Goal: Task Accomplishment & Management: Manage account settings

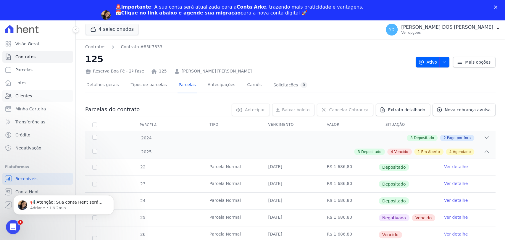
click at [37, 93] on link "Clientes" at bounding box center [37, 96] width 71 height 12
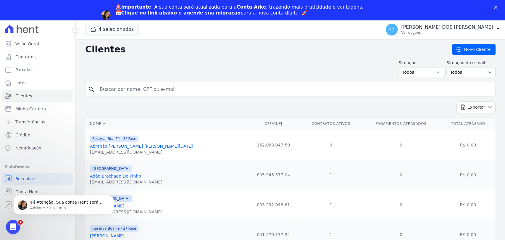
click at [152, 82] on div "search" at bounding box center [290, 89] width 410 height 15
type input "thiago da silva"
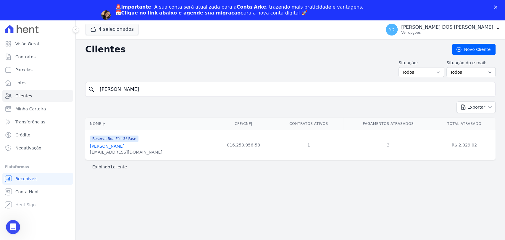
click at [111, 124] on th "Nome" at bounding box center [149, 124] width 128 height 12
click at [114, 147] on link "Thiago Da Silva" at bounding box center [107, 146] width 34 height 5
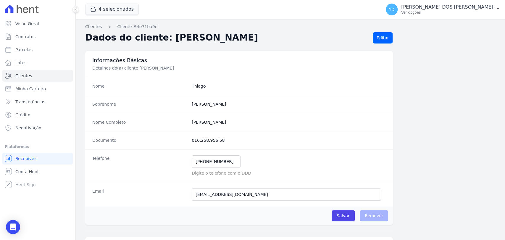
click at [110, 125] on div "Nome Completo Thiago Da Silva" at bounding box center [239, 122] width 308 height 18
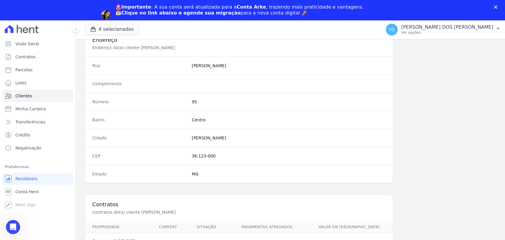
scroll to position [312, 0]
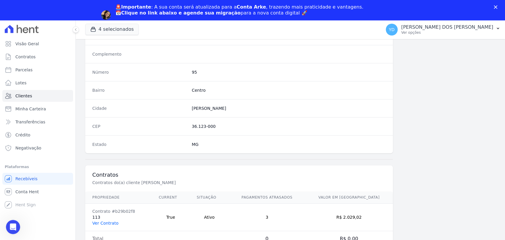
click at [110, 221] on link "Ver Contrato" at bounding box center [105, 223] width 26 height 5
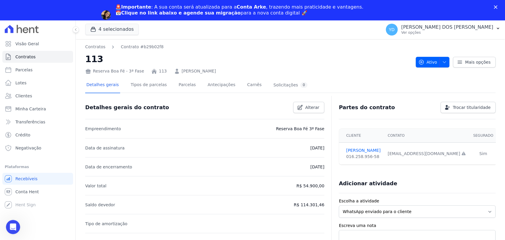
click at [188, 87] on div "Detalhes gerais Tipos de parcelas Parcelas Antecipações Carnês Solicitações 0" at bounding box center [196, 85] width 223 height 16
click at [180, 81] on link "Parcelas" at bounding box center [187, 85] width 20 height 16
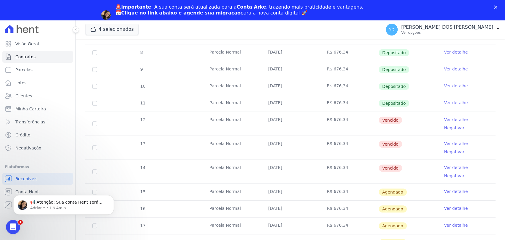
click at [492, 9] on div "🚨Importante : A sua conta será atualizada para a Conta Arke , trazendo mais pra…" at bounding box center [252, 14] width 505 height 25
click at [495, 7] on icon "Fechar" at bounding box center [496, 7] width 4 height 4
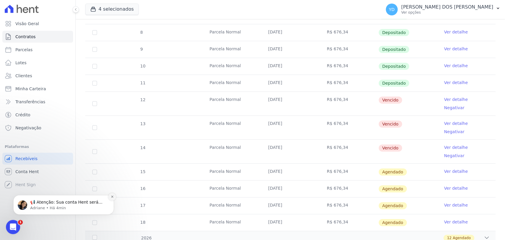
click at [112, 197] on icon "Dismiss notification" at bounding box center [112, 196] width 2 height 2
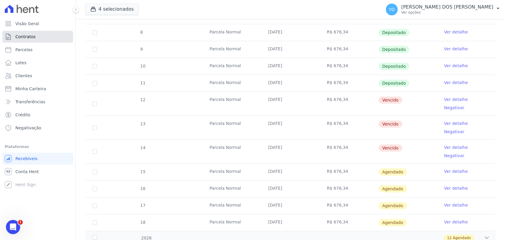
click at [41, 40] on link "Contratos" at bounding box center [37, 37] width 71 height 12
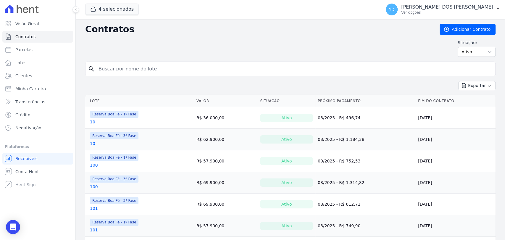
click at [191, 66] on input "search" at bounding box center [294, 69] width 398 height 12
type input "72c"
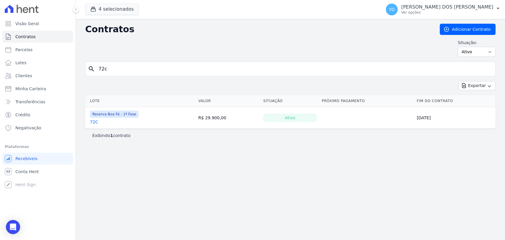
click at [96, 119] on link "72C" at bounding box center [94, 122] width 8 height 6
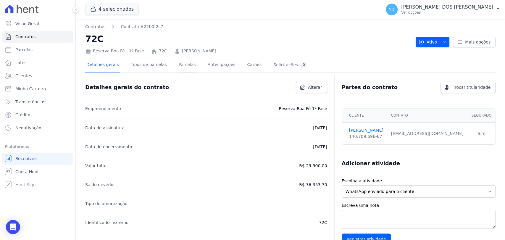
click at [179, 66] on link "Parcelas" at bounding box center [187, 65] width 20 height 16
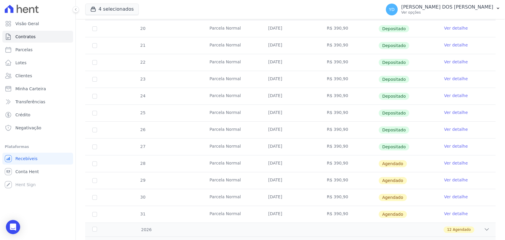
scroll to position [131, 0]
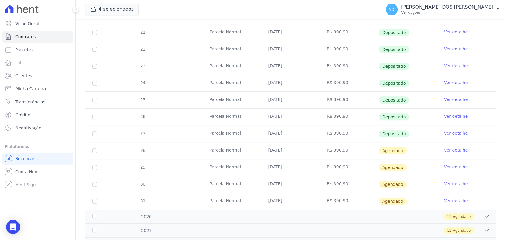
click at [452, 149] on link "Ver detalhe" at bounding box center [456, 150] width 24 height 6
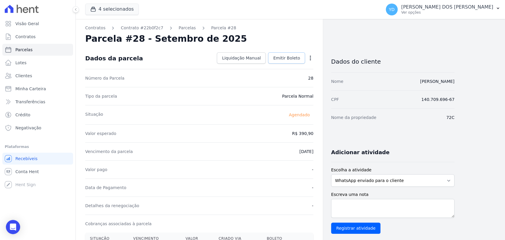
click at [283, 63] on link "Emitir Boleto" at bounding box center [286, 57] width 37 height 11
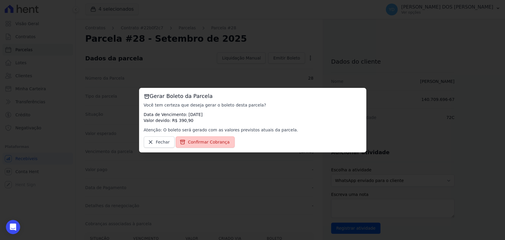
click at [214, 139] on span "Confirmar Cobrança" at bounding box center [209, 142] width 42 height 6
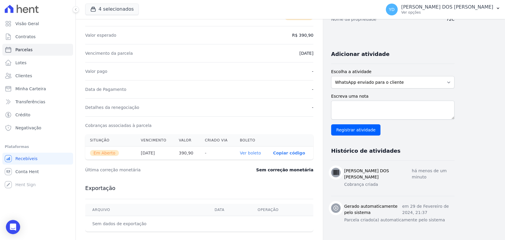
scroll to position [98, 0]
click at [259, 152] on link "Ver boleto" at bounding box center [250, 152] width 21 height 5
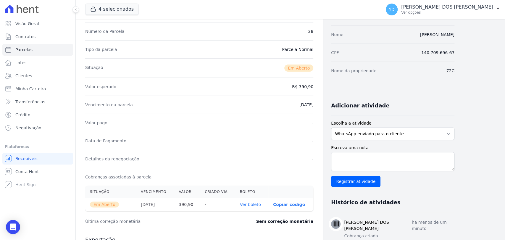
scroll to position [0, 0]
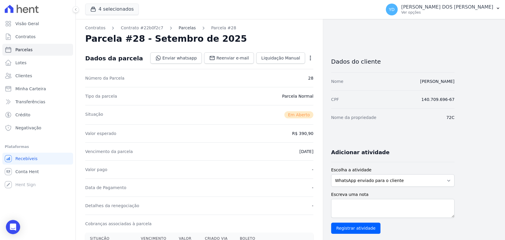
click at [179, 27] on link "Parcelas" at bounding box center [187, 28] width 17 height 6
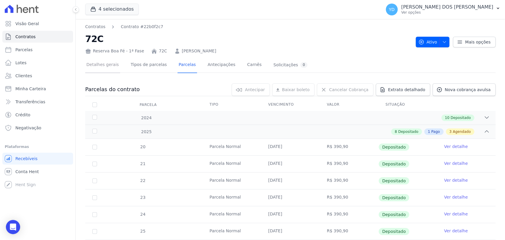
click at [103, 63] on link "Detalhes gerais" at bounding box center [102, 65] width 35 height 16
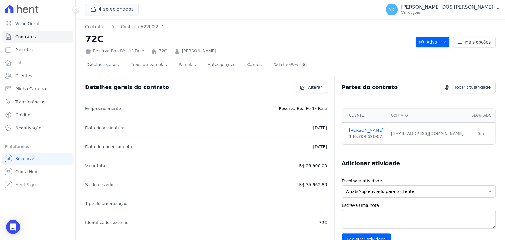
click at [186, 69] on link "Parcelas" at bounding box center [187, 65] width 20 height 16
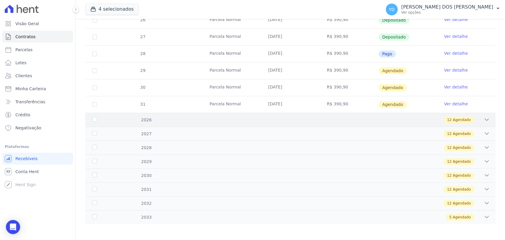
scroll to position [229, 0]
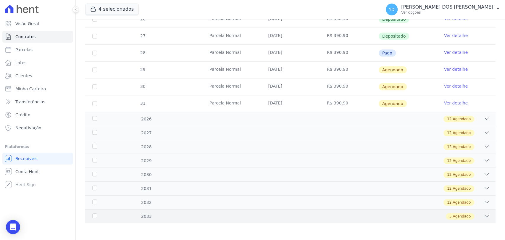
click at [249, 211] on div "2033 5 Agendado" at bounding box center [290, 216] width 410 height 14
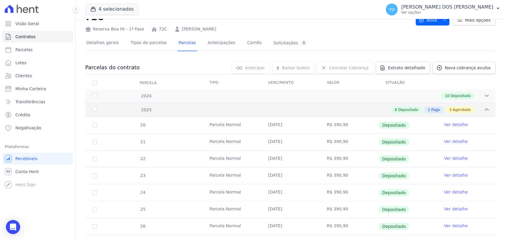
scroll to position [17, 0]
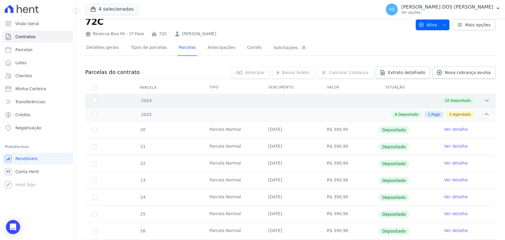
click at [178, 101] on div "10 Depositado" at bounding box center [310, 100] width 358 height 7
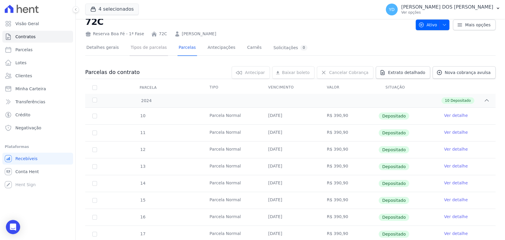
click at [151, 51] on link "Tipos de parcelas" at bounding box center [149, 48] width 38 height 16
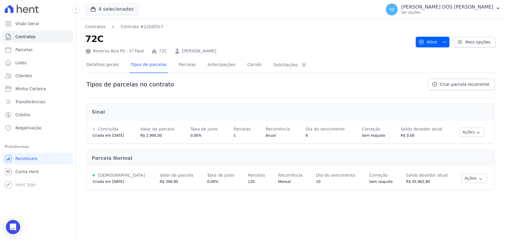
click at [172, 74] on div at bounding box center [290, 74] width 410 height 5
click at [177, 65] on link "Parcelas" at bounding box center [187, 65] width 20 height 16
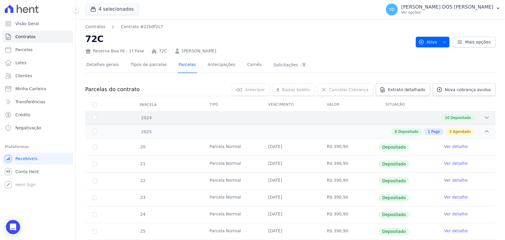
click at [330, 117] on div "10 Depositado" at bounding box center [310, 117] width 358 height 7
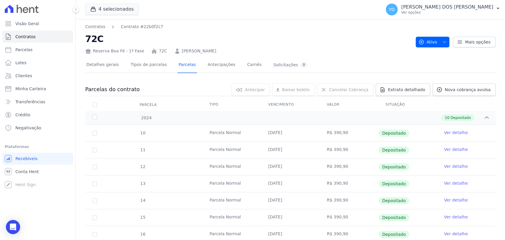
click at [331, 125] on td "R$ 390,90" at bounding box center [349, 133] width 59 height 17
click at [274, 119] on div "10 Depositado" at bounding box center [310, 117] width 358 height 7
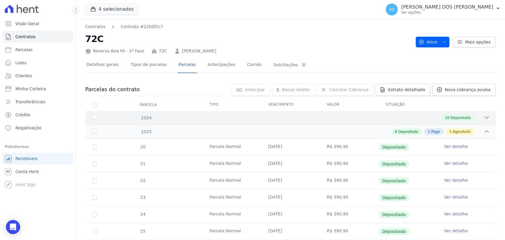
click at [274, 119] on div "10 Depositado" at bounding box center [310, 117] width 358 height 7
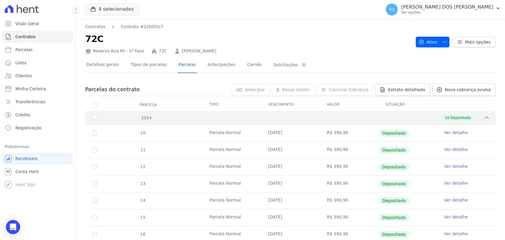
click at [274, 119] on div "10 Depositado" at bounding box center [310, 117] width 358 height 7
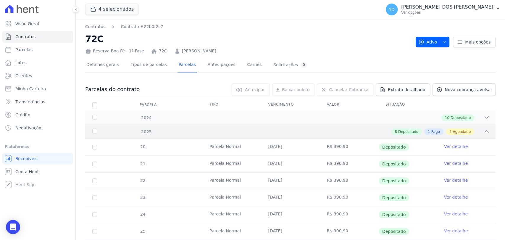
click at [277, 129] on div "8 Depositado 1 Pago 3 Agendado" at bounding box center [310, 131] width 358 height 7
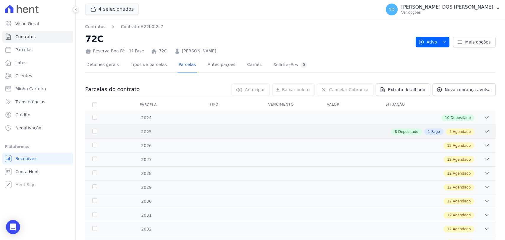
click at [277, 129] on div "8 Depositado 1 Pago 3 Agendado" at bounding box center [310, 131] width 358 height 7
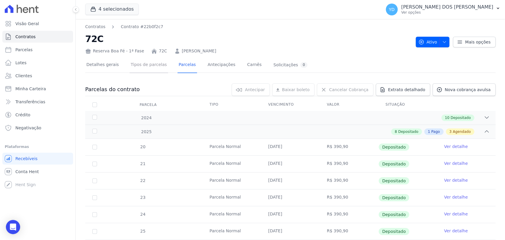
click at [132, 64] on link "Tipos de parcelas" at bounding box center [149, 65] width 38 height 16
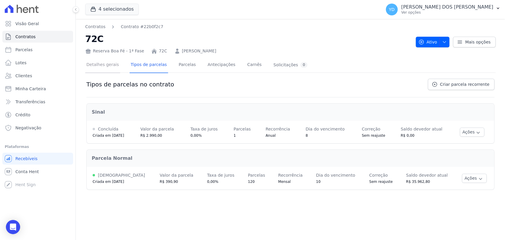
click at [108, 62] on link "Detalhes gerais" at bounding box center [102, 65] width 35 height 16
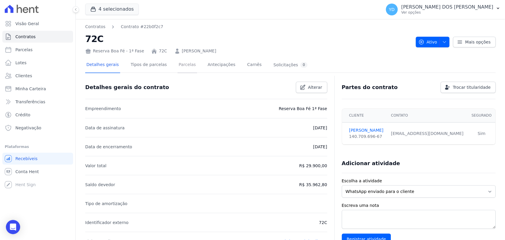
click at [177, 70] on link "Parcelas" at bounding box center [187, 65] width 20 height 16
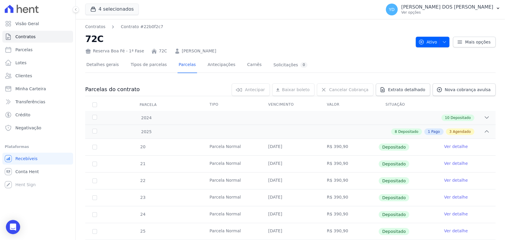
scroll to position [229, 0]
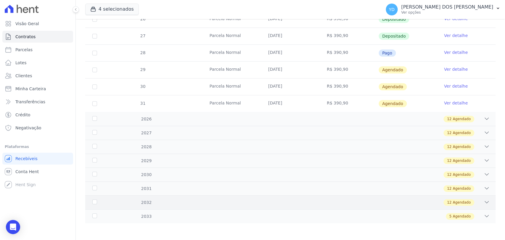
drag, startPoint x: 252, startPoint y: 210, endPoint x: 251, endPoint y: 197, distance: 13.4
click at [252, 209] on div "2033 5 Agendado" at bounding box center [290, 216] width 410 height 14
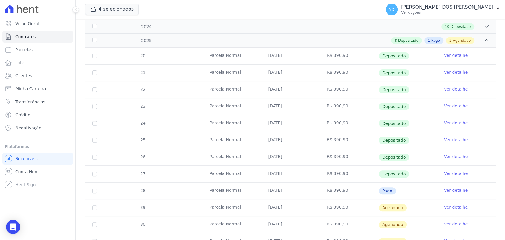
scroll to position [149, 0]
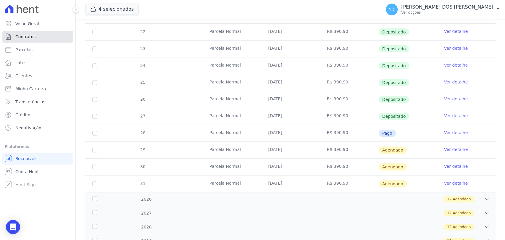
click at [52, 40] on link "Contratos" at bounding box center [37, 37] width 71 height 12
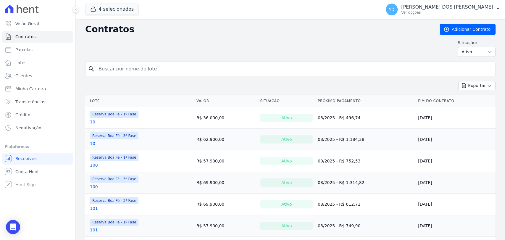
click at [149, 64] on input "search" at bounding box center [294, 69] width 398 height 12
type input "147"
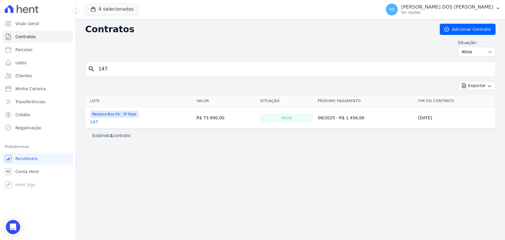
click at [93, 120] on link "147" at bounding box center [94, 122] width 8 height 6
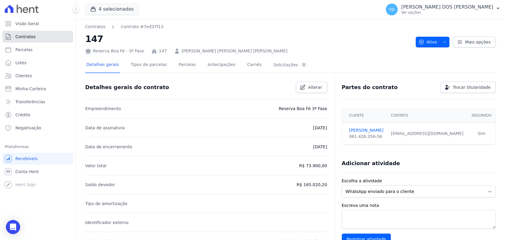
click at [69, 35] on link "Contratos" at bounding box center [37, 37] width 71 height 12
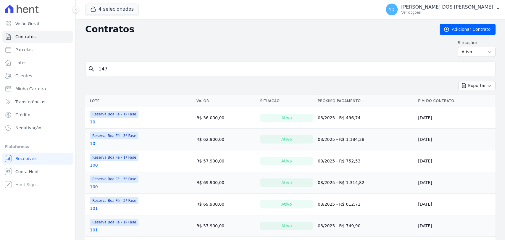
drag, startPoint x: 117, startPoint y: 80, endPoint x: 114, endPoint y: 72, distance: 8.6
click at [117, 80] on form "search 147" at bounding box center [290, 72] width 410 height 20
click at [114, 70] on input "search" at bounding box center [294, 69] width 398 height 12
type input "995"
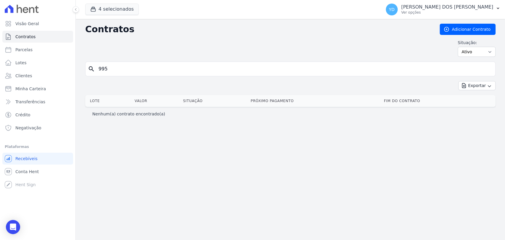
click at [114, 70] on input "995" at bounding box center [294, 69] width 398 height 12
type input "95"
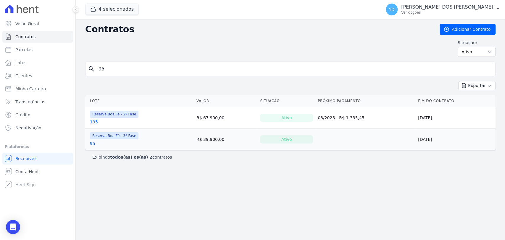
drag, startPoint x: 89, startPoint y: 145, endPoint x: 98, endPoint y: 150, distance: 10.2
click at [99, 151] on div "Exibindo todos(as) os(as) 2 contratos" at bounding box center [290, 156] width 410 height 13
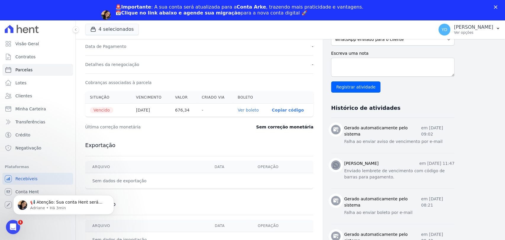
scroll to position [164, 0]
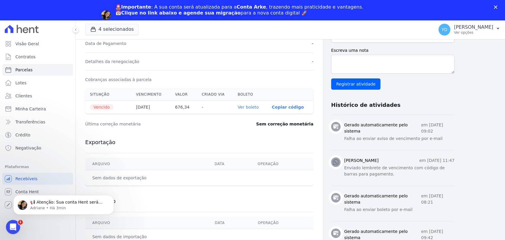
click at [257, 107] on link "Ver boleto" at bounding box center [247, 107] width 21 height 5
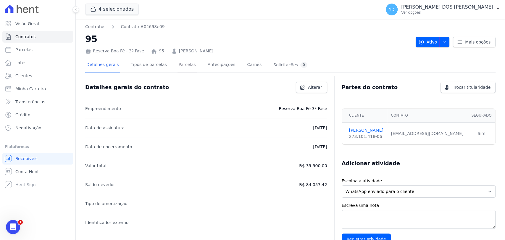
click at [180, 67] on link "Parcelas" at bounding box center [187, 65] width 20 height 16
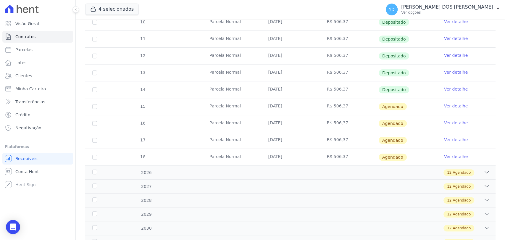
scroll to position [164, 0]
